Goal: Check status: Check status

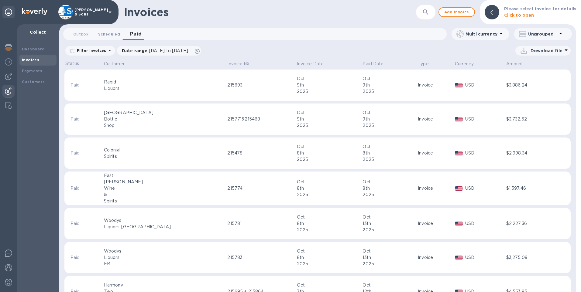
click at [108, 33] on span "Scheduled 0" at bounding box center [109, 34] width 22 height 6
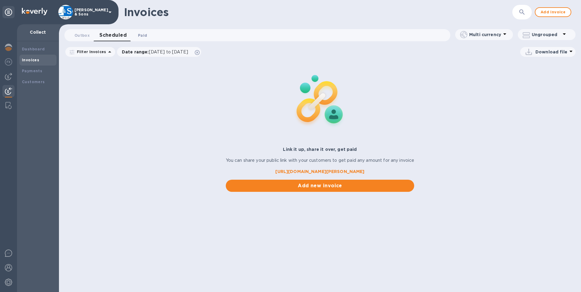
click at [140, 35] on span "Paid 0" at bounding box center [142, 35] width 9 height 6
